Goal: Information Seeking & Learning: Learn about a topic

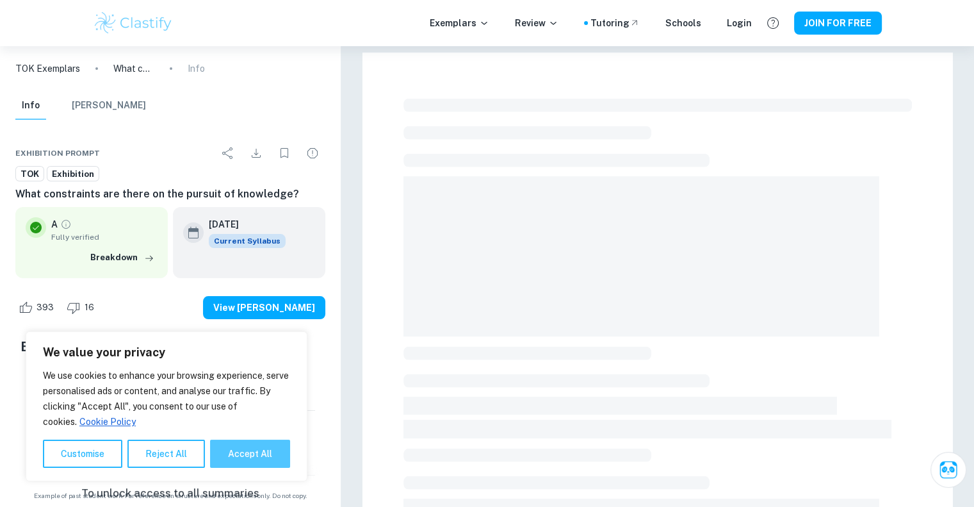
click at [249, 449] on button "Accept All" at bounding box center [250, 453] width 80 height 28
checkbox input "true"
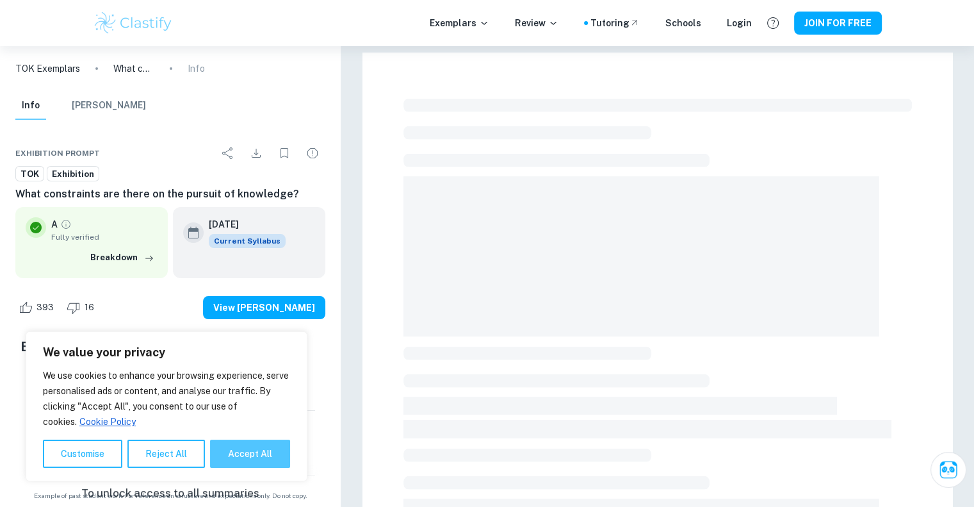
checkbox input "true"
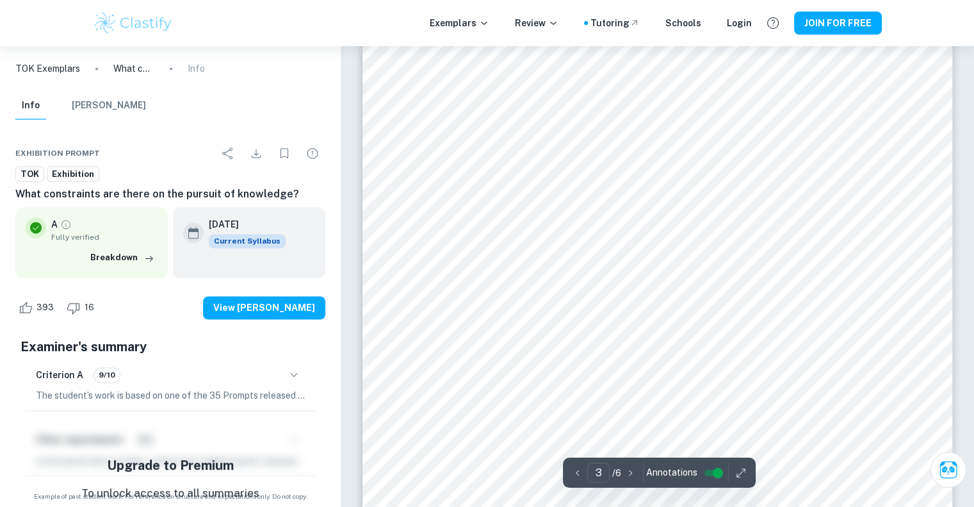
scroll to position [1978, 0]
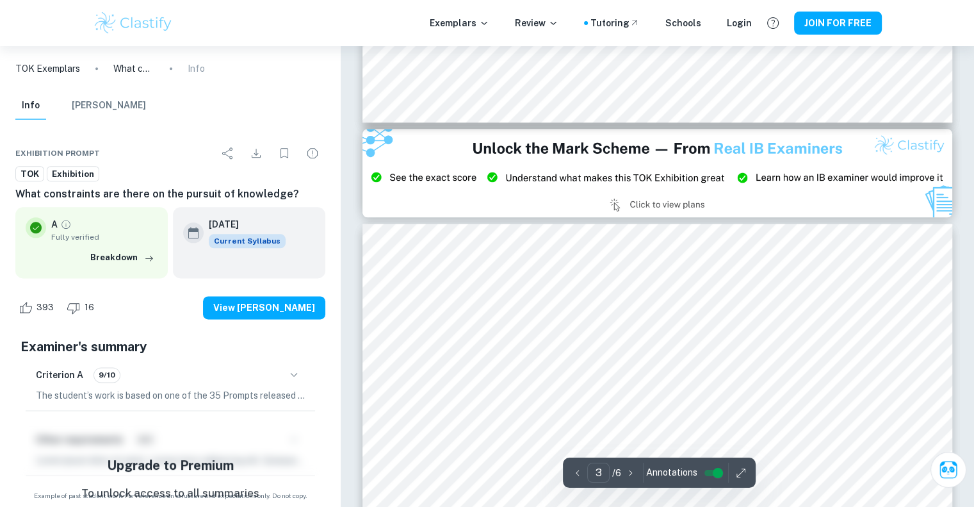
type input "2"
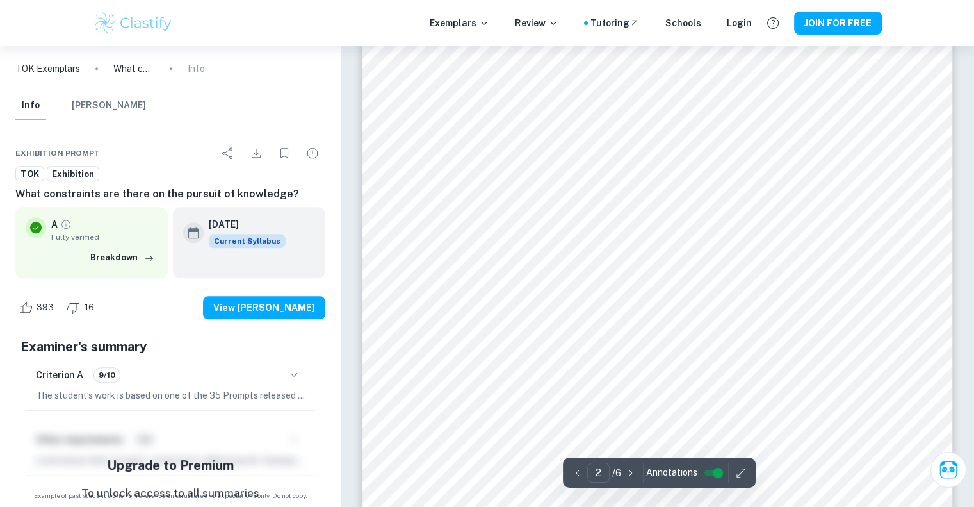
scroll to position [922, 0]
